Goal: Task Accomplishment & Management: Use online tool/utility

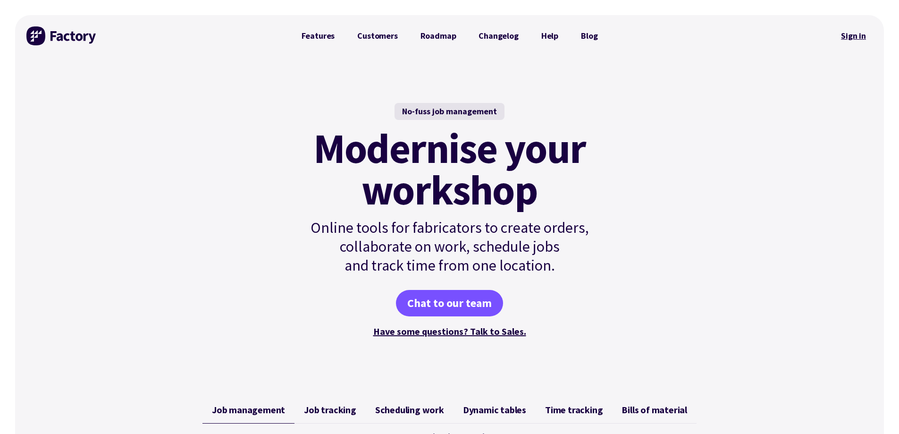
click at [858, 35] on link "Sign in" at bounding box center [854, 36] width 38 height 22
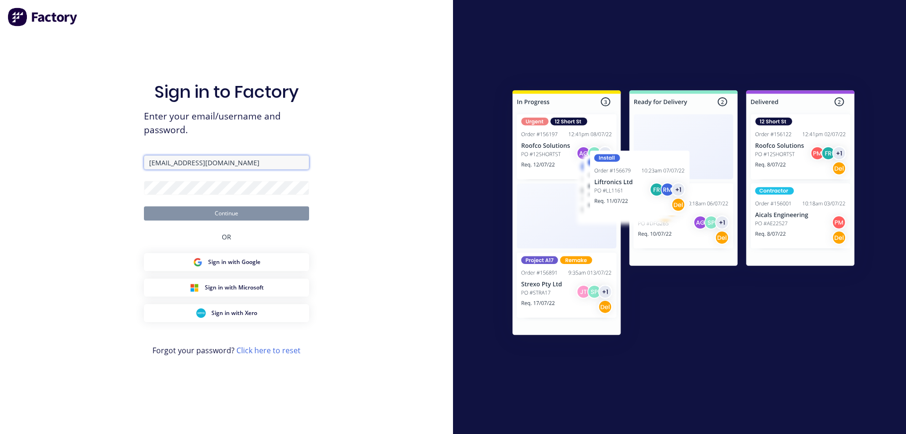
click at [221, 157] on input "ADMIN@WAGGASTAINLESSSTEEL.COM.AU" at bounding box center [226, 162] width 165 height 14
type input "danleeknight@gmail.com"
click at [234, 209] on button "Continue" at bounding box center [226, 213] width 165 height 14
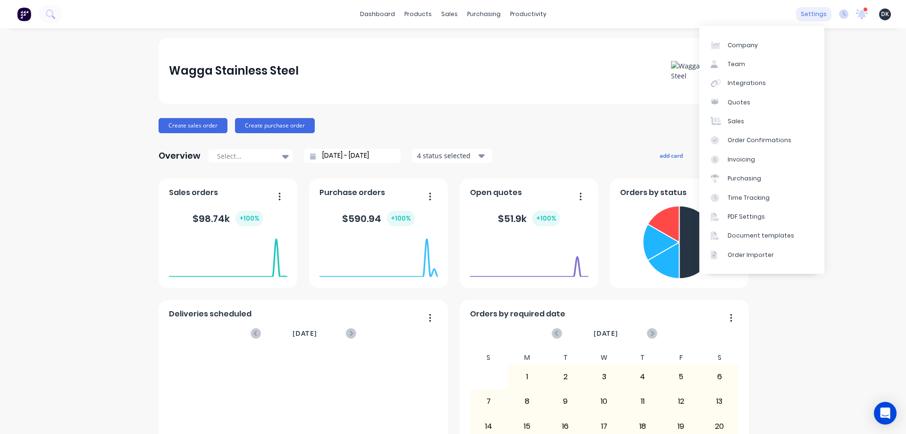
click at [805, 7] on div "settings" at bounding box center [813, 14] width 35 height 14
click at [752, 87] on link "Integrations" at bounding box center [762, 83] width 125 height 19
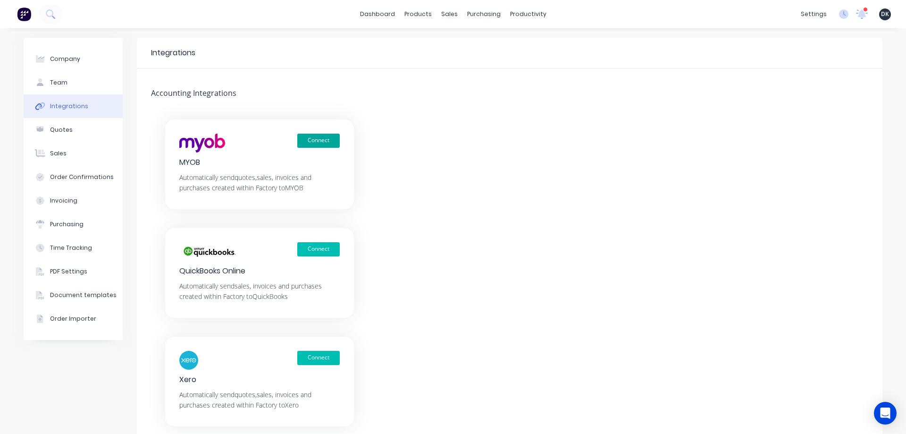
click at [307, 141] on button "Connect" at bounding box center [318, 141] width 42 height 14
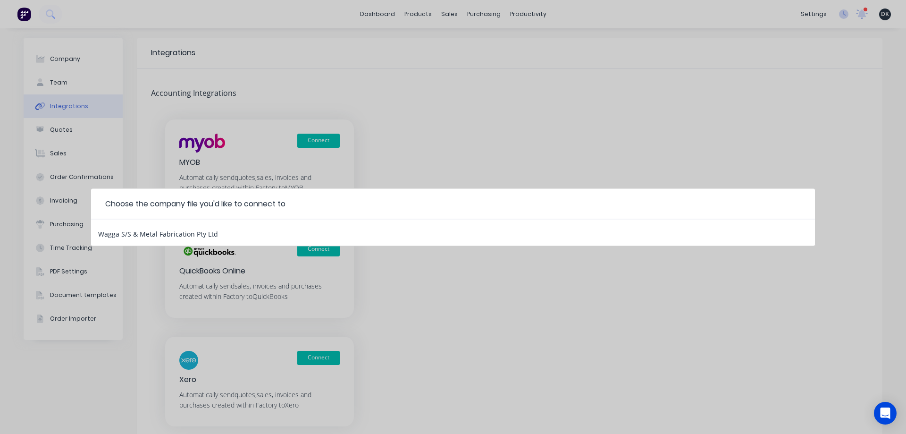
click at [190, 233] on div "Wagga S/S & Metal Fabrication Pty Ltd" at bounding box center [158, 232] width 120 height 12
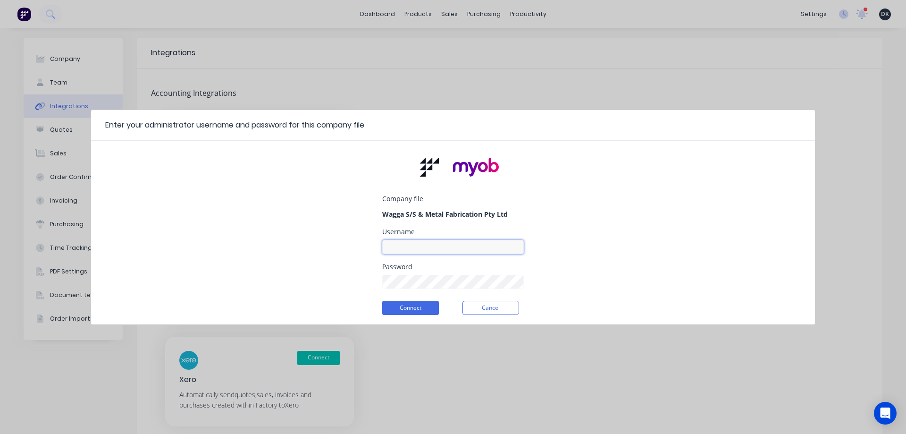
click at [422, 245] on input at bounding box center [453, 247] width 142 height 14
type input "Factory"
click at [396, 266] on div "Password" at bounding box center [453, 266] width 142 height 7
click at [411, 269] on div "Password" at bounding box center [453, 266] width 142 height 7
click at [416, 308] on button "Connect" at bounding box center [410, 308] width 57 height 14
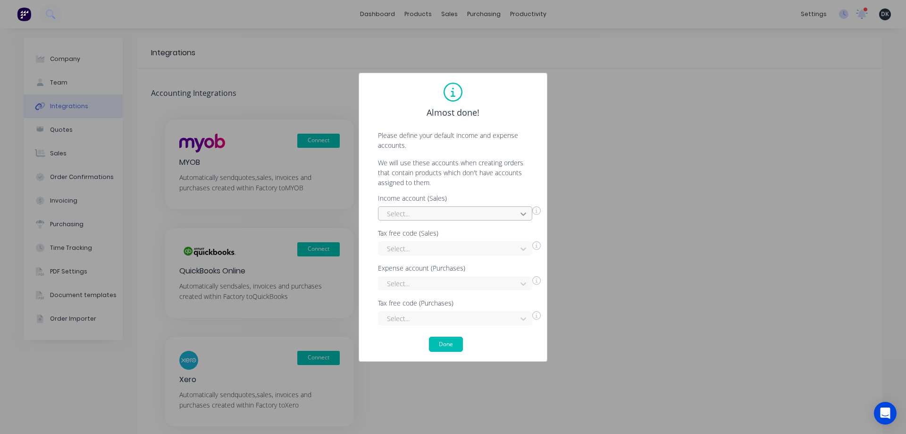
click at [520, 213] on icon at bounding box center [523, 213] width 9 height 9
click at [452, 212] on div at bounding box center [449, 214] width 126 height 12
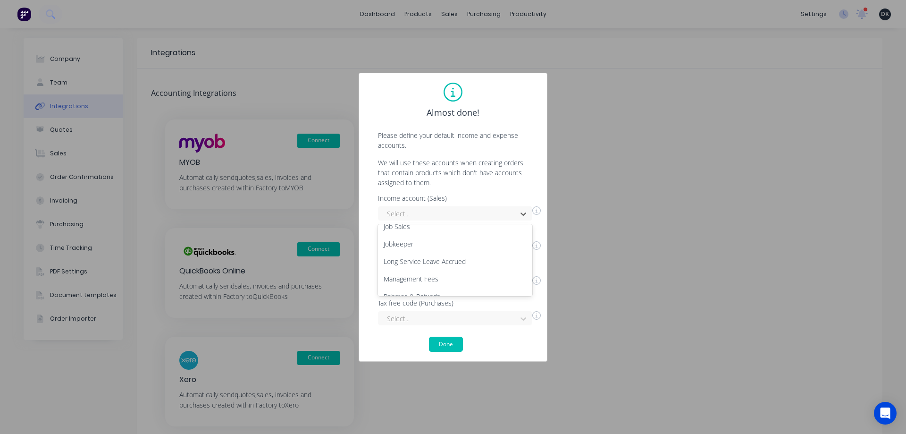
scroll to position [135, 0]
click at [398, 237] on div "Job Sales" at bounding box center [455, 239] width 154 height 17
click at [521, 251] on div "Select..." at bounding box center [455, 248] width 154 height 14
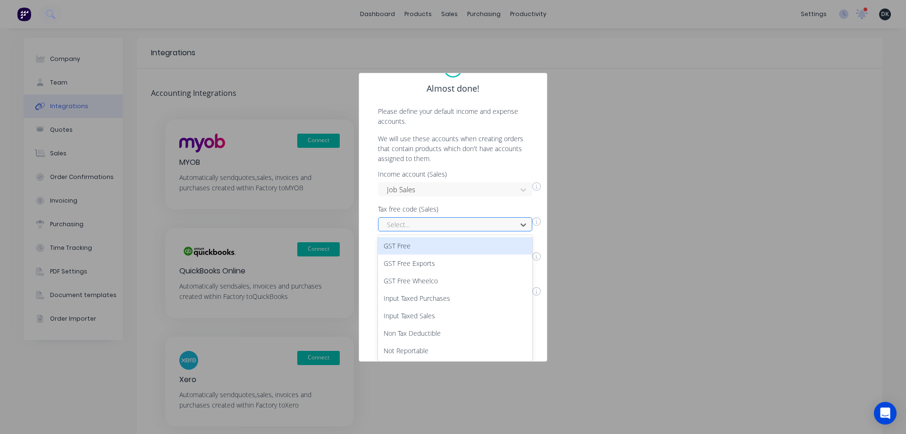
click at [393, 245] on div "GST Free" at bounding box center [455, 245] width 154 height 17
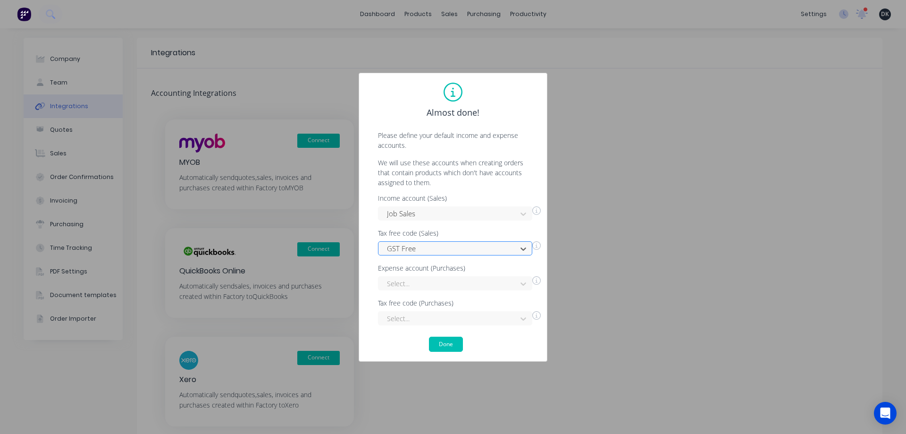
scroll to position [0, 0]
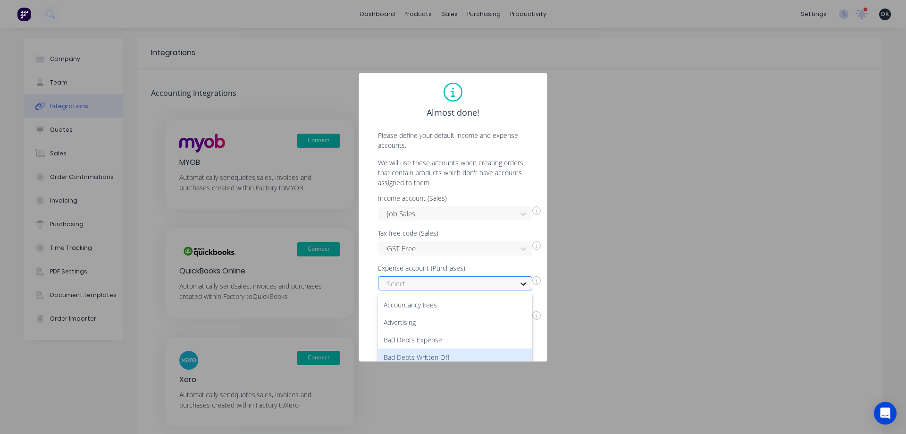
click at [522, 283] on div "63 results available. Use Up and Down to choose options, press Enter to select …" at bounding box center [455, 283] width 154 height 14
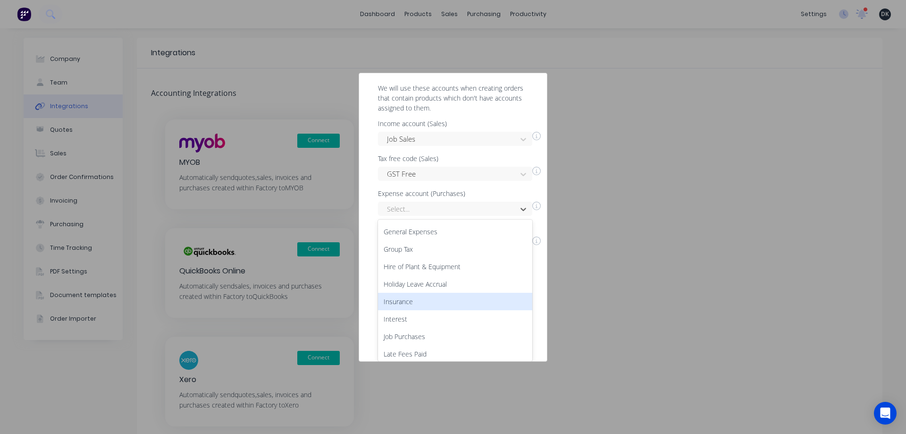
scroll to position [378, 0]
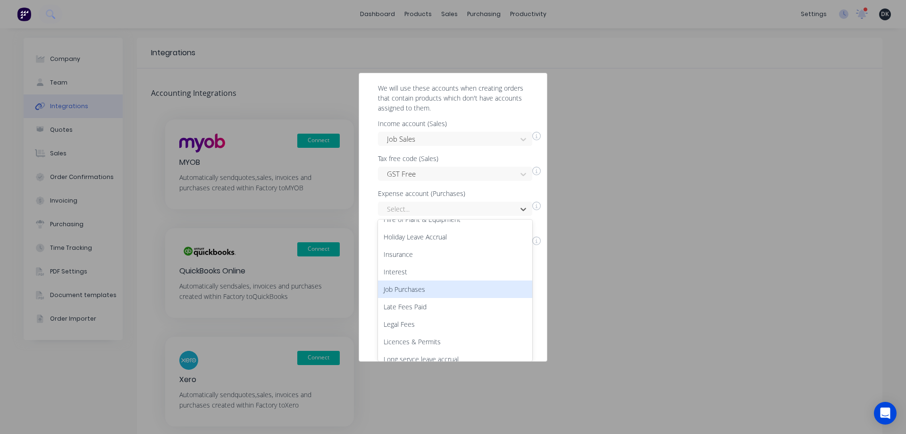
click at [423, 288] on div "Job Purchases" at bounding box center [455, 288] width 154 height 17
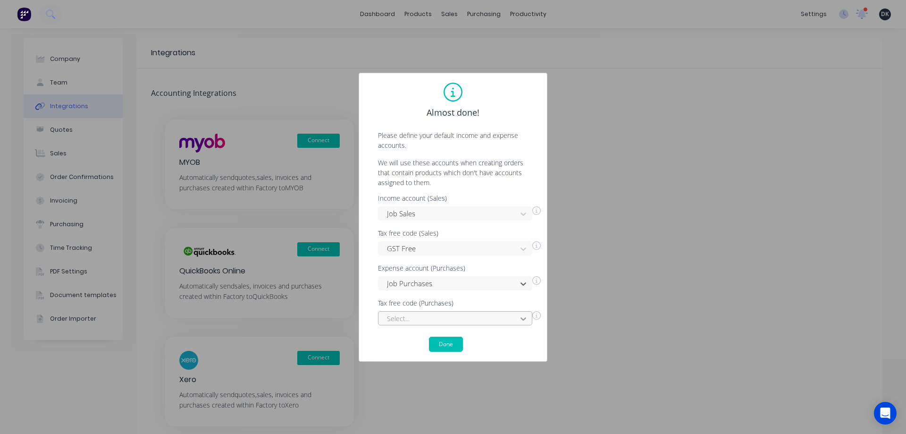
scroll to position [94, 0]
click at [522, 317] on div "Select..." at bounding box center [455, 318] width 154 height 14
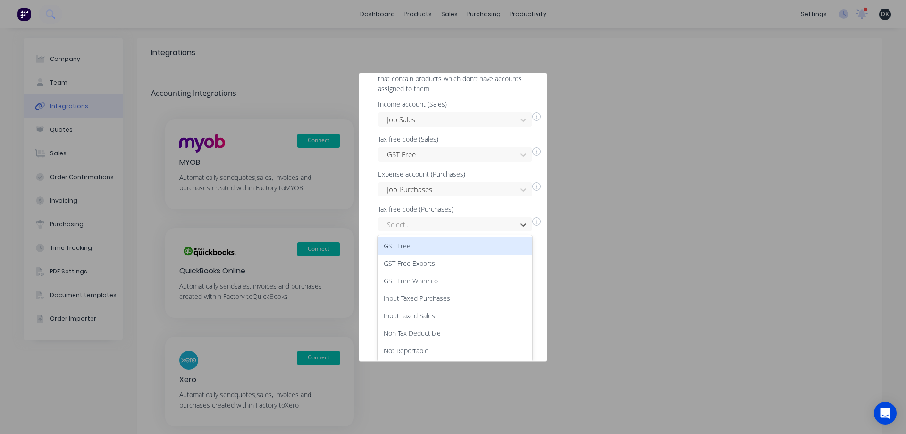
click at [434, 244] on div "GST Free" at bounding box center [455, 245] width 154 height 17
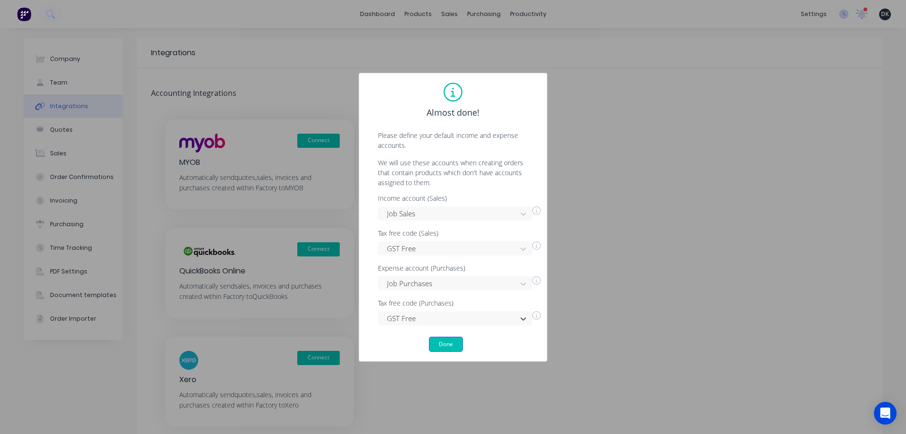
click at [450, 341] on button "Done" at bounding box center [446, 344] width 34 height 15
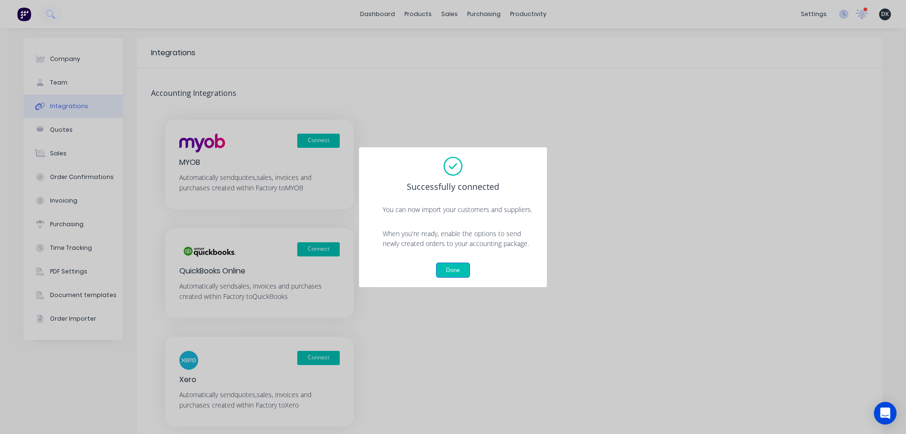
click at [453, 272] on button "Done" at bounding box center [453, 269] width 34 height 15
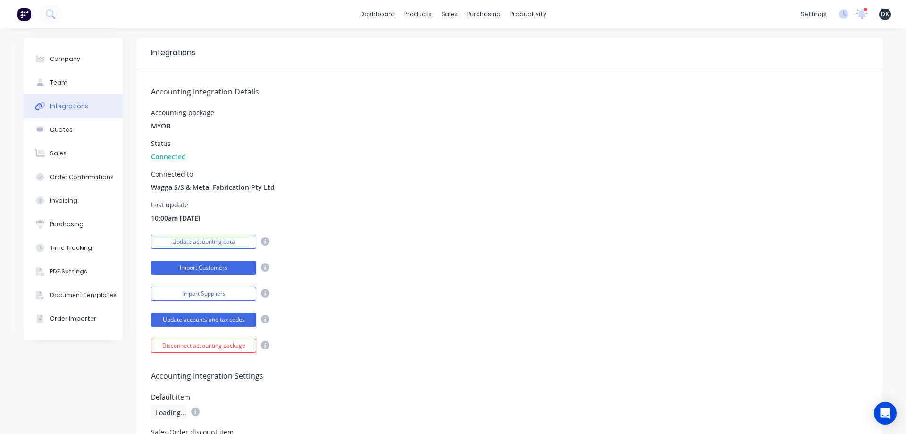
click at [233, 269] on button "Import Customers" at bounding box center [203, 268] width 105 height 14
click at [219, 268] on button "Import Customers" at bounding box center [203, 268] width 105 height 14
